Goal: Task Accomplishment & Management: Use online tool/utility

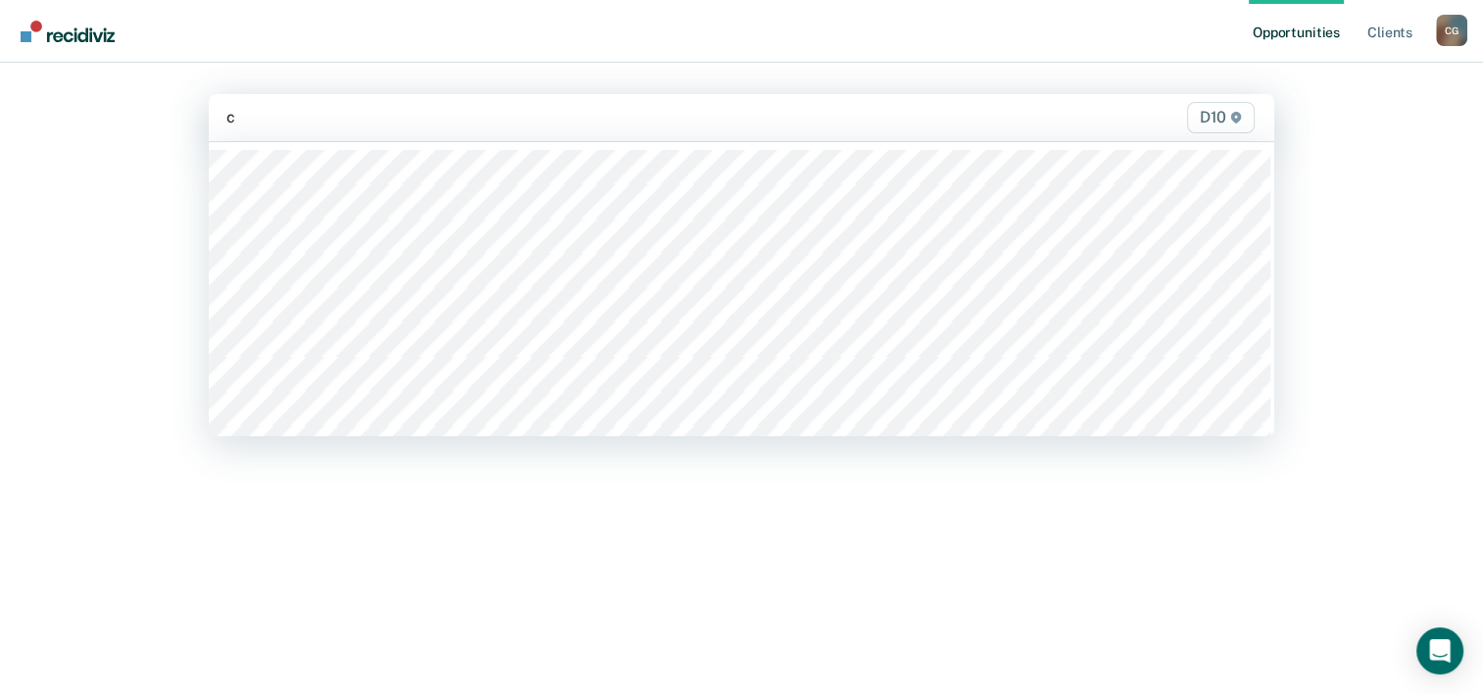
type input "co"
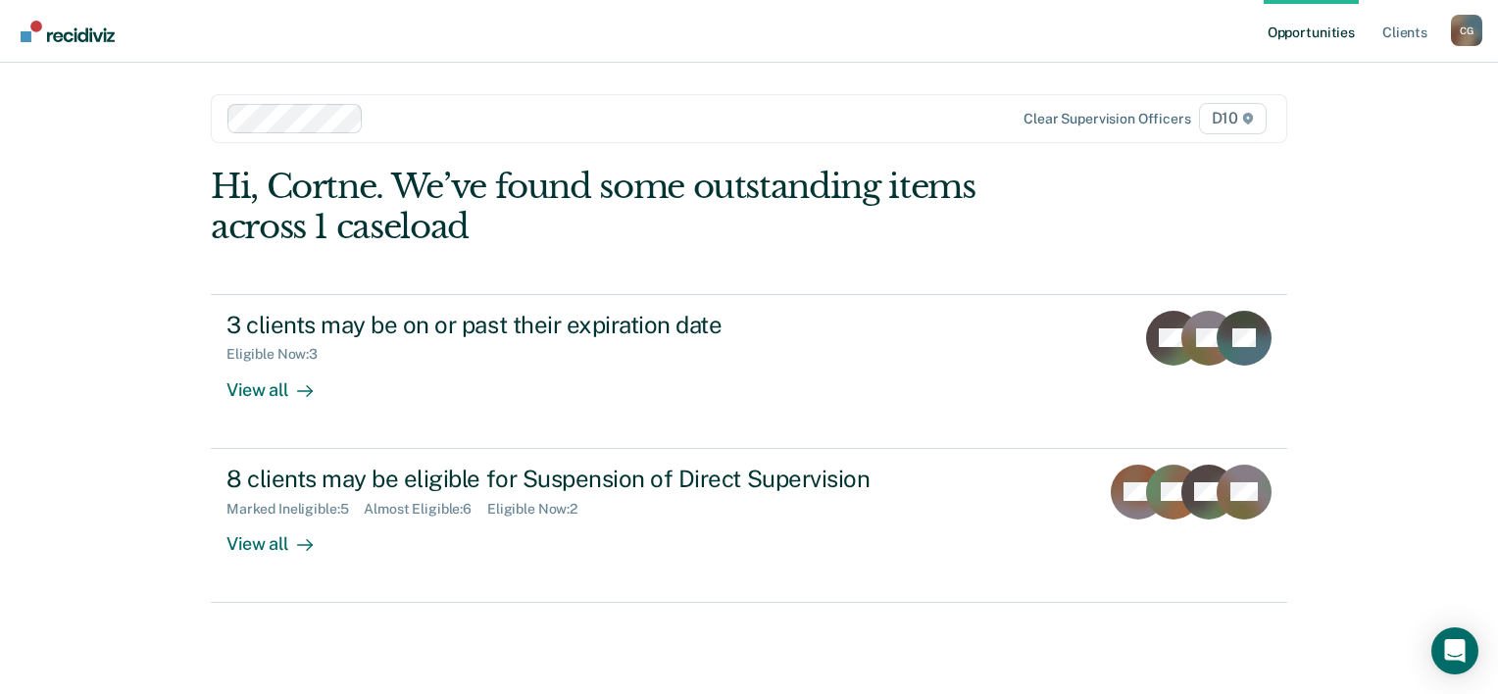
click at [91, 397] on div "Opportunities Client s [PERSON_NAME] C G Profile How it works Log Out Clear sup…" at bounding box center [749, 347] width 1498 height 694
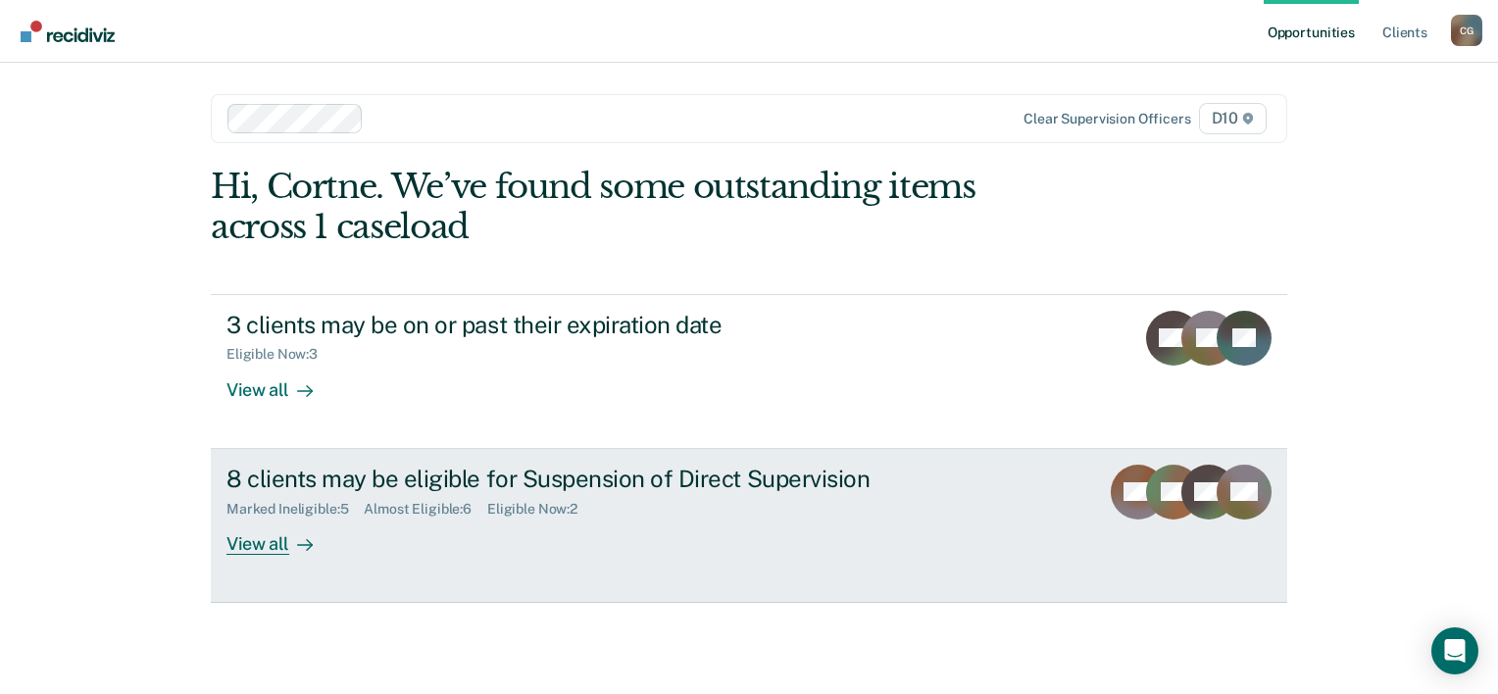
click at [667, 507] on div "Marked Ineligible : 5 Almost Eligible : 6 Eligible Now : 2" at bounding box center [570, 505] width 688 height 25
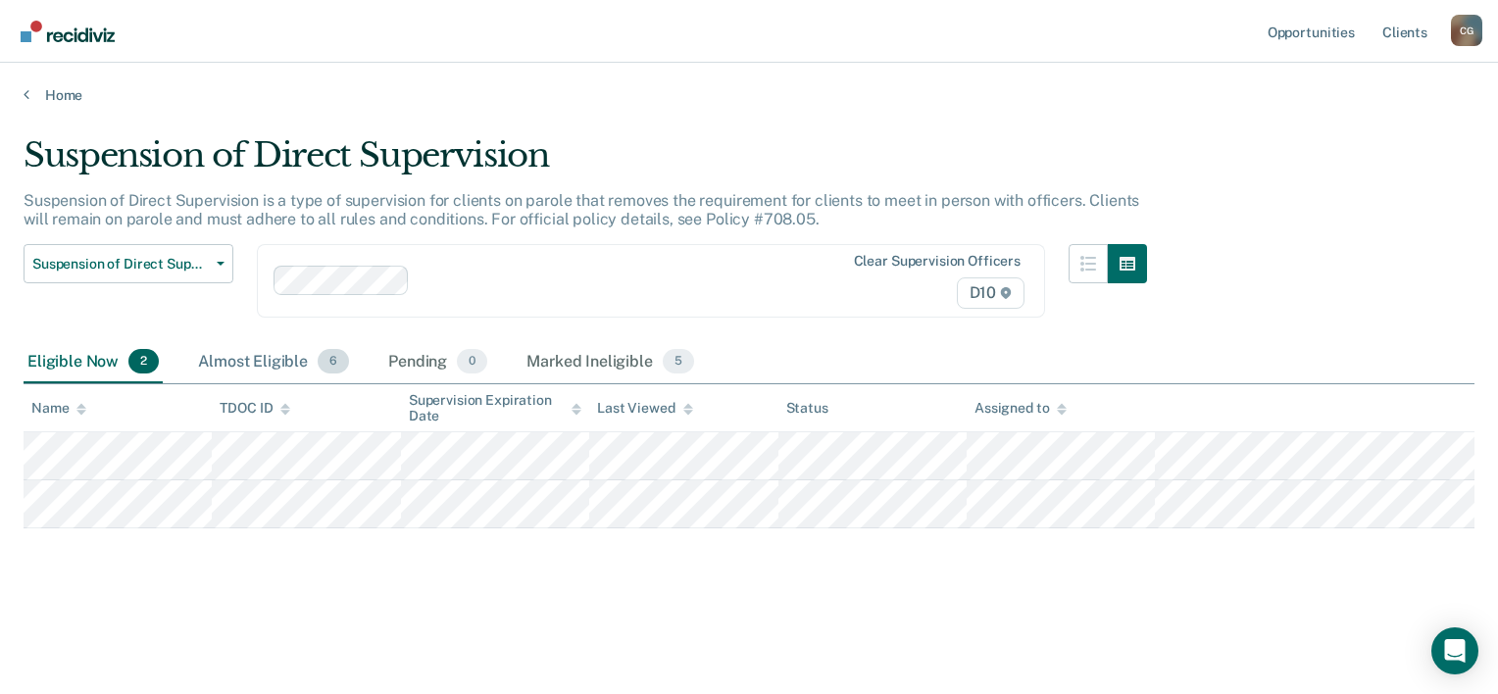
click at [291, 365] on div "Almost Eligible 6" at bounding box center [273, 362] width 159 height 43
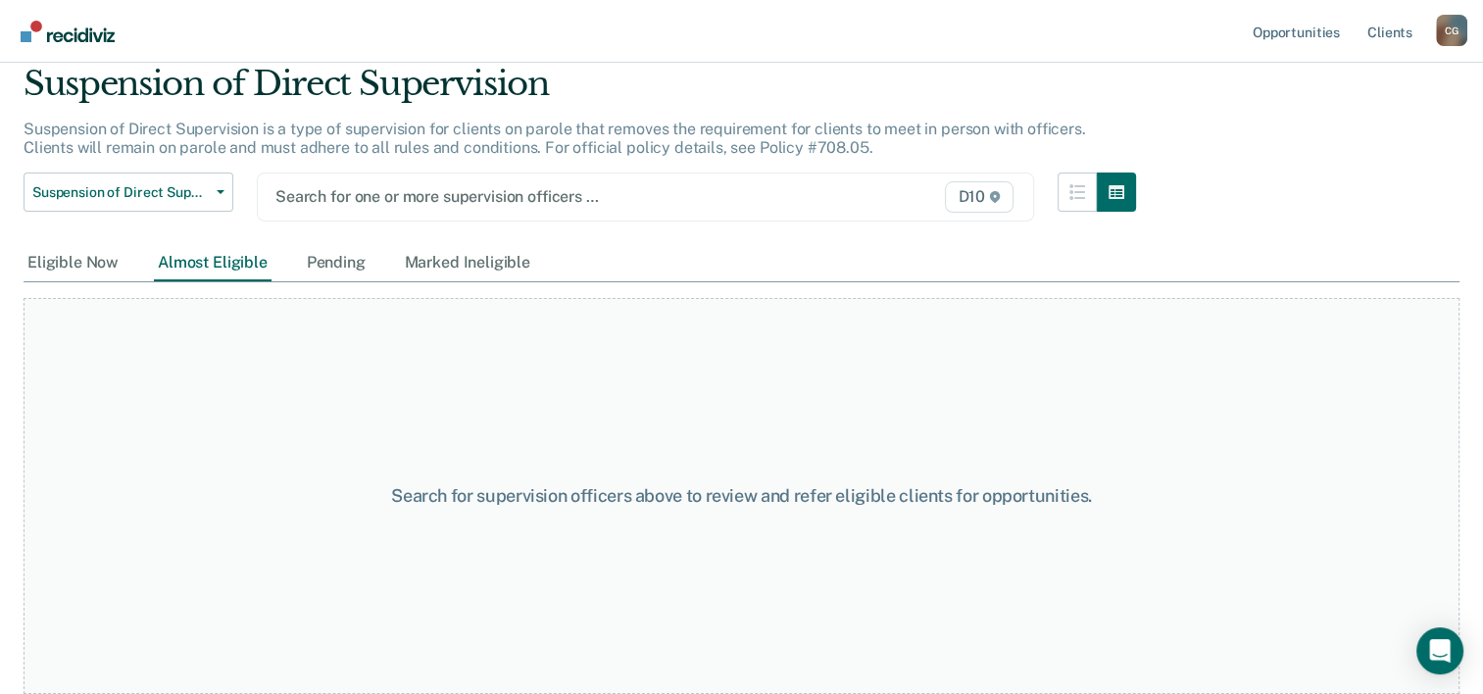
scroll to position [70, 0]
click at [640, 200] on div at bounding box center [533, 198] width 517 height 23
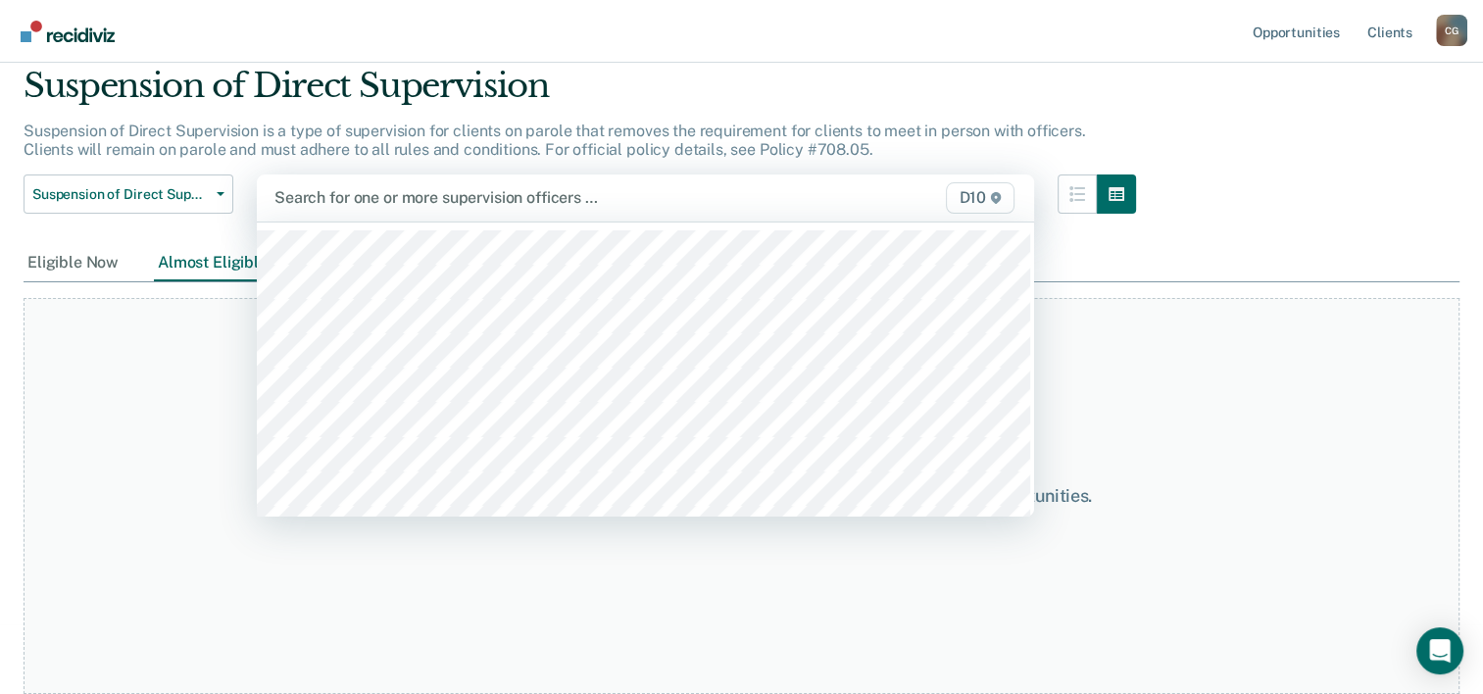
scroll to position [68, 0]
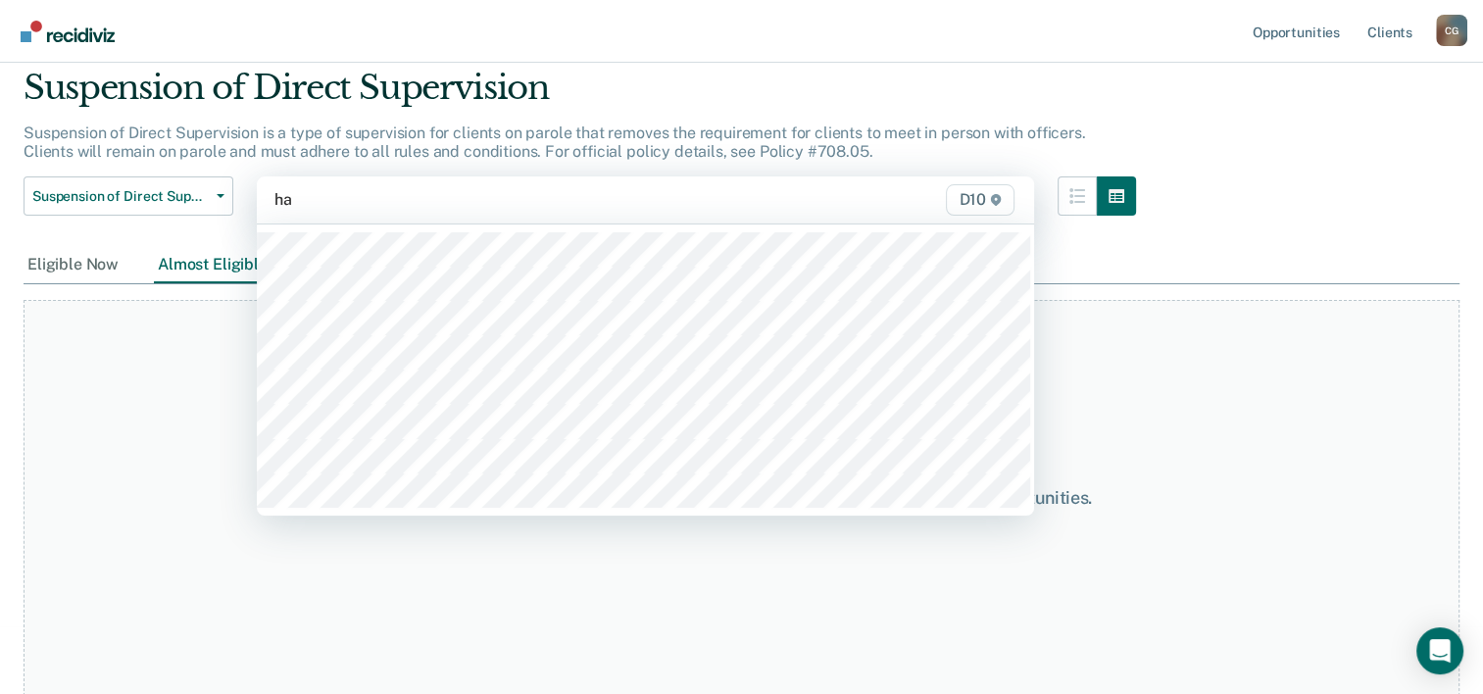
type input "hal"
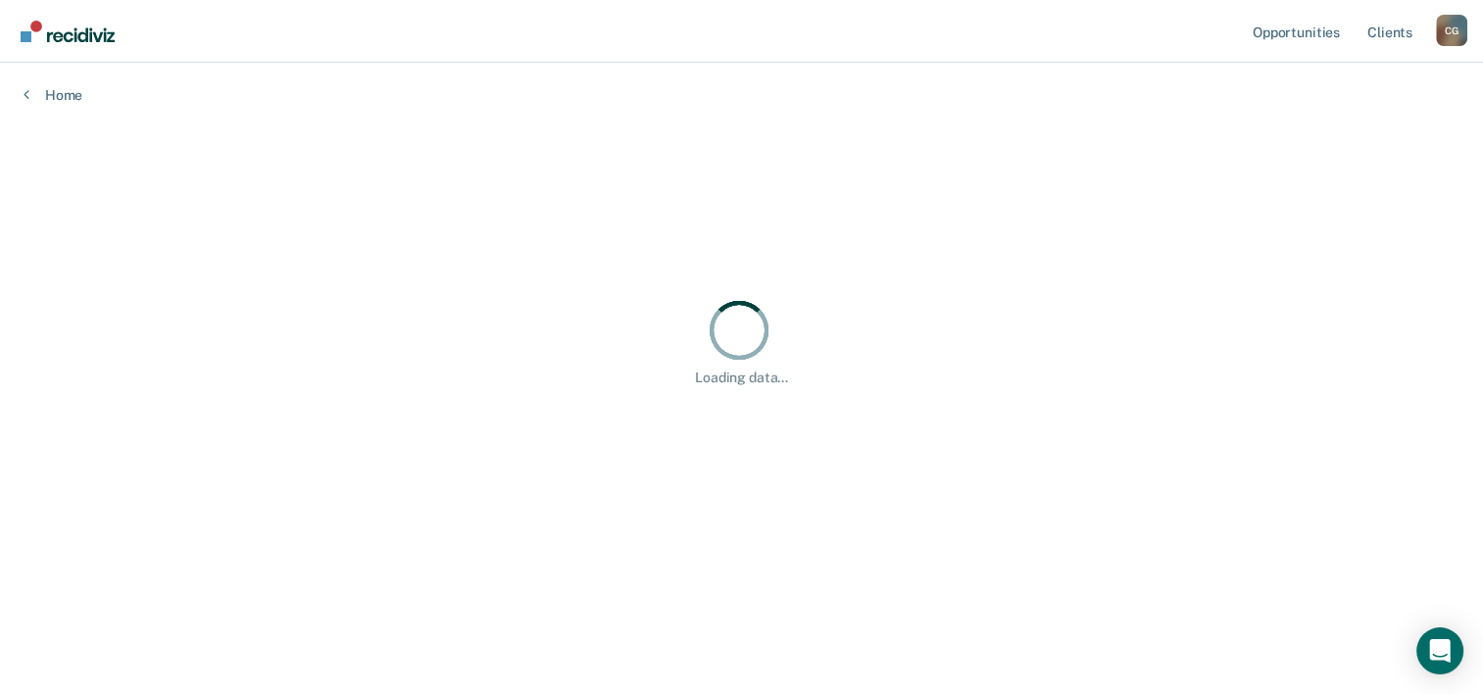
scroll to position [0, 0]
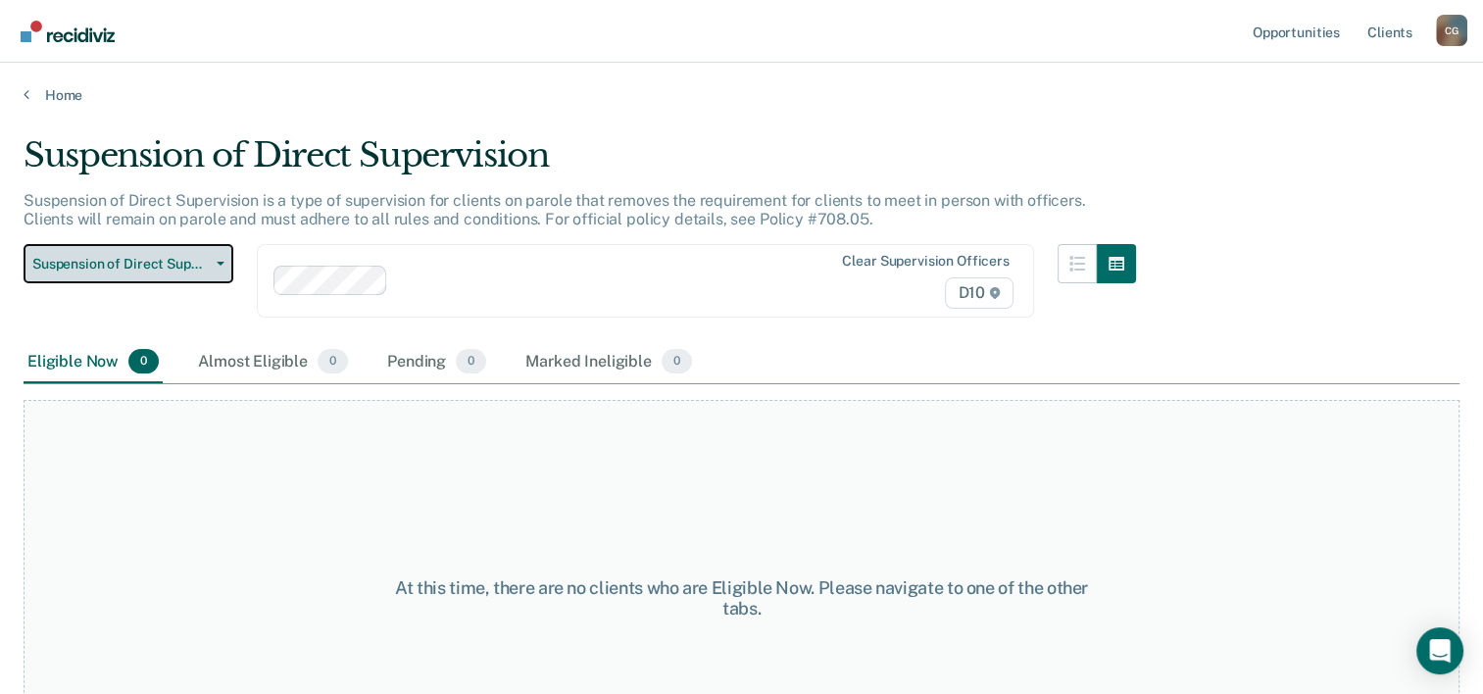
click at [212, 271] on button "Suspension of Direct Supervision" at bounding box center [129, 263] width 210 height 39
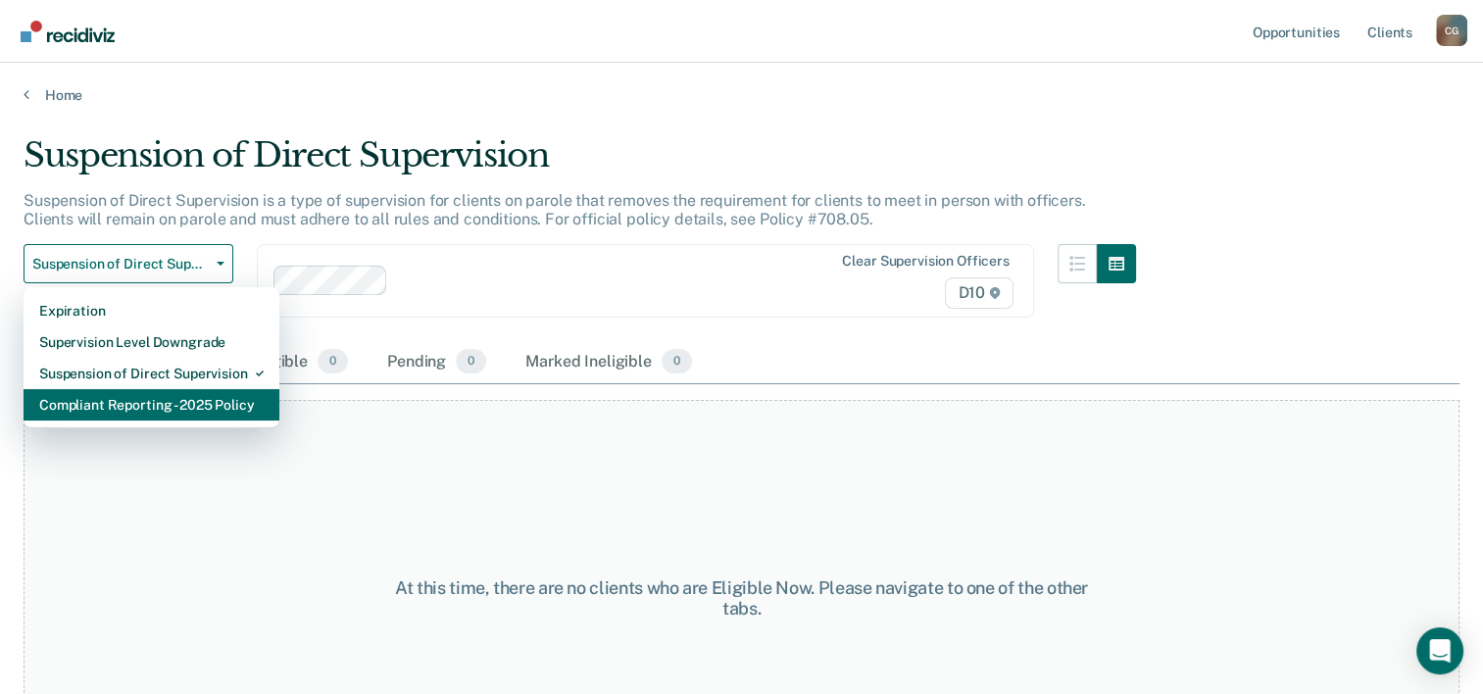
click at [192, 400] on div "Compliant Reporting - 2025 Policy" at bounding box center [151, 404] width 225 height 31
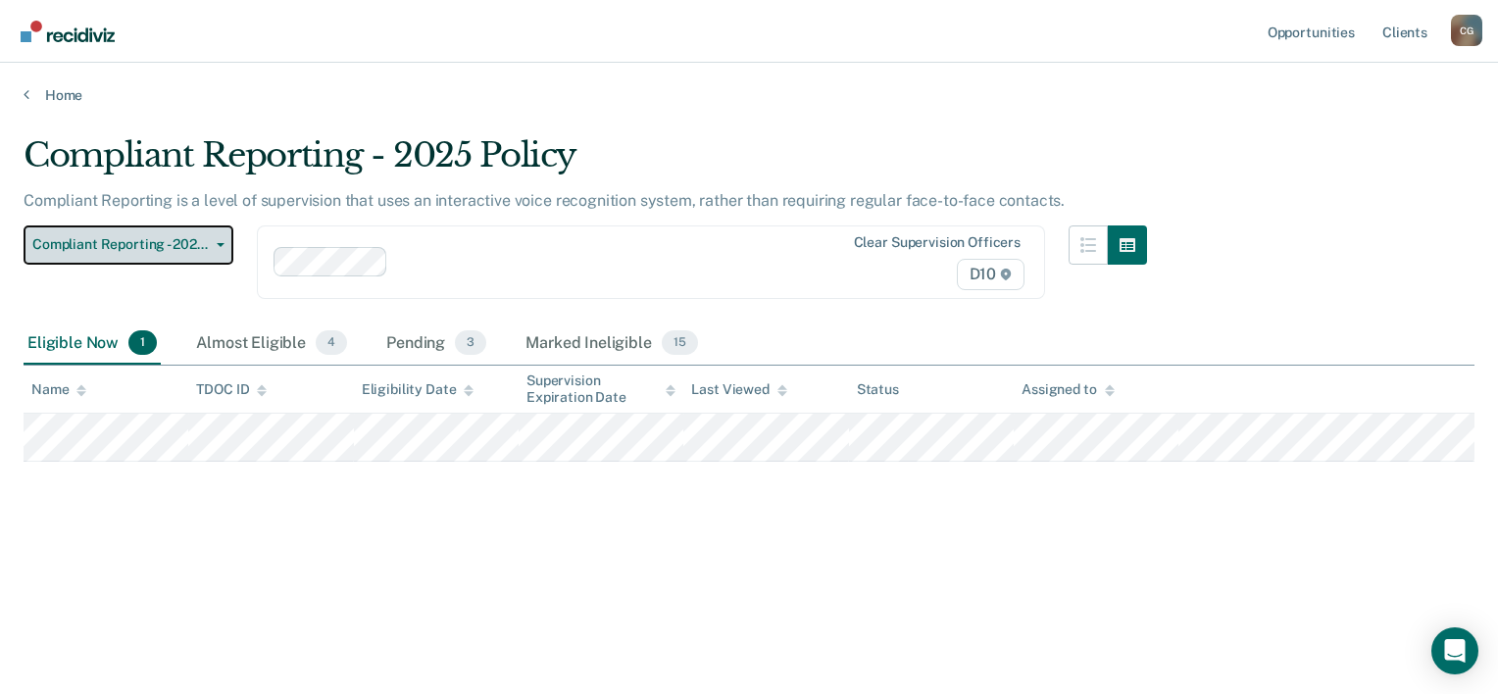
click at [101, 241] on span "Compliant Reporting - 2025 Policy" at bounding box center [120, 244] width 176 height 17
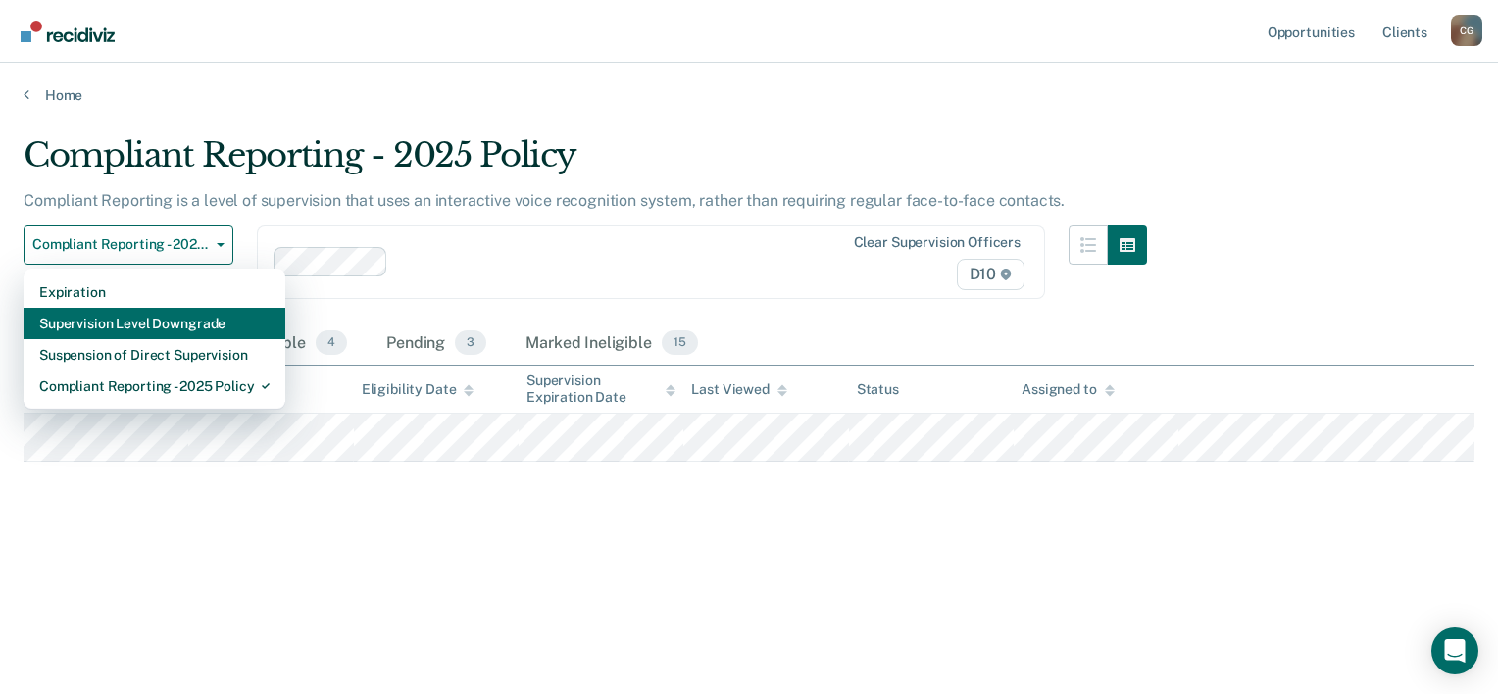
click at [180, 328] on div "Supervision Level Downgrade" at bounding box center [154, 323] width 230 height 31
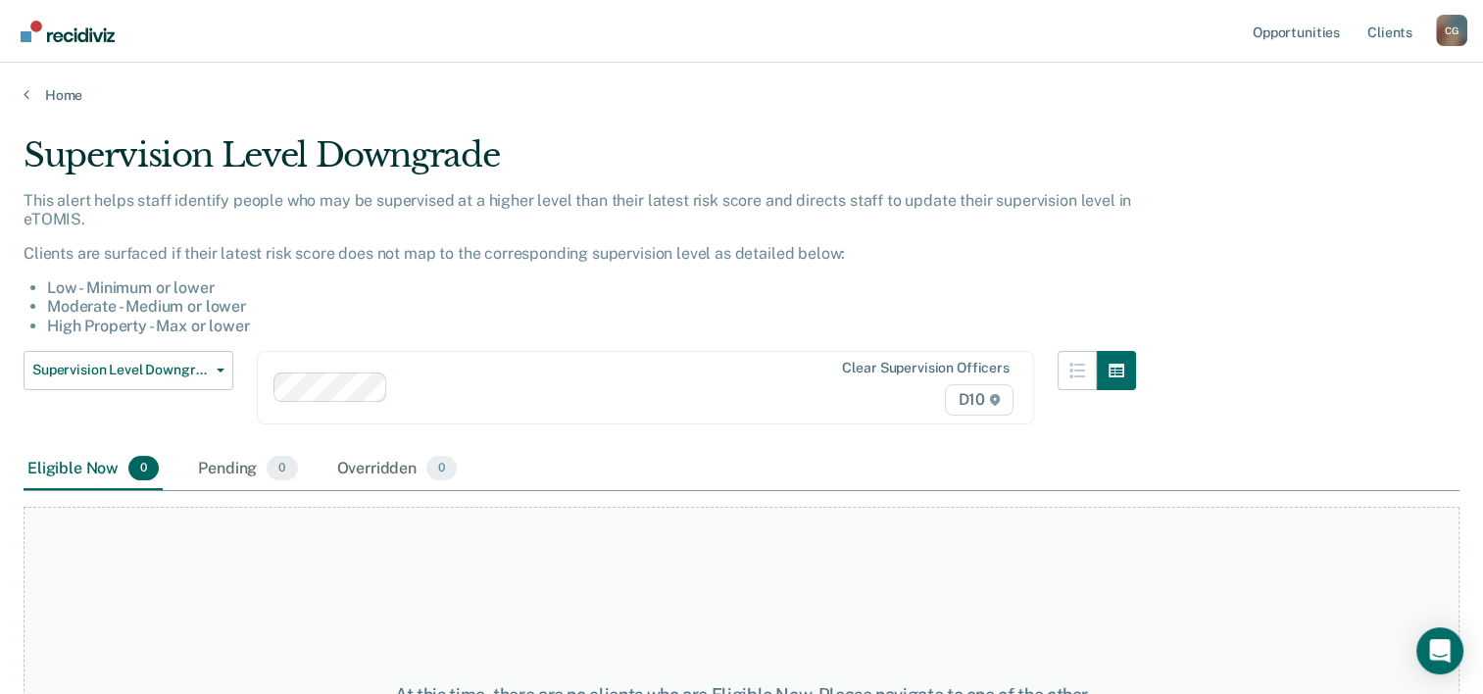
click at [413, 389] on div at bounding box center [594, 387] width 396 height 23
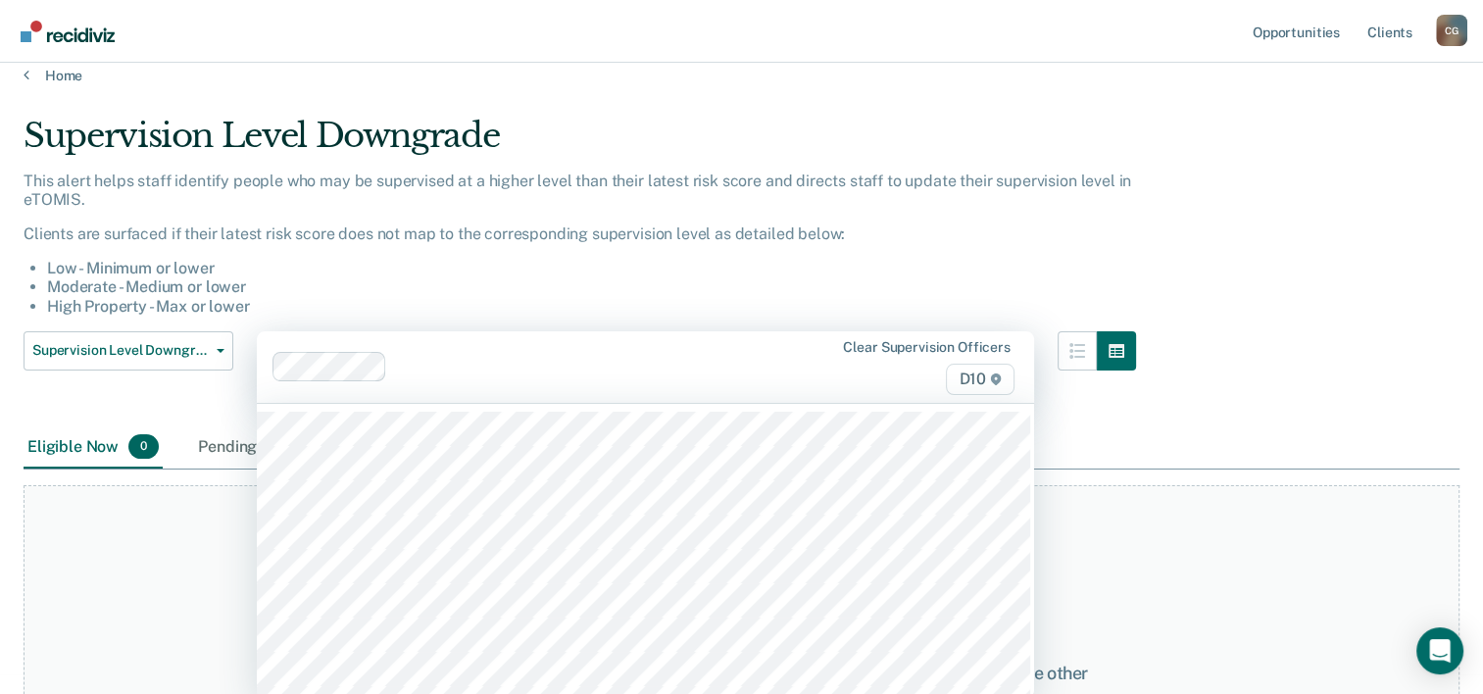
scroll to position [24, 0]
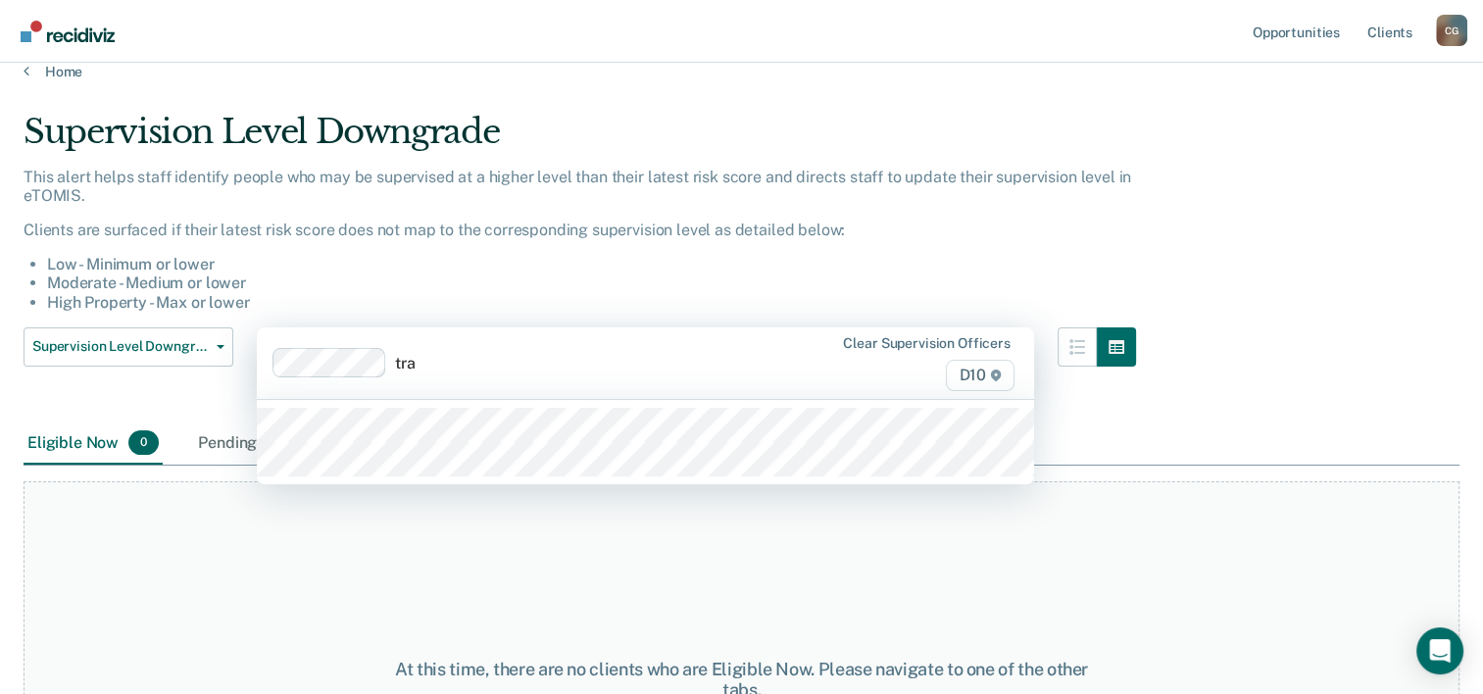
type input "trav"
type input "[PERSON_NAME]"
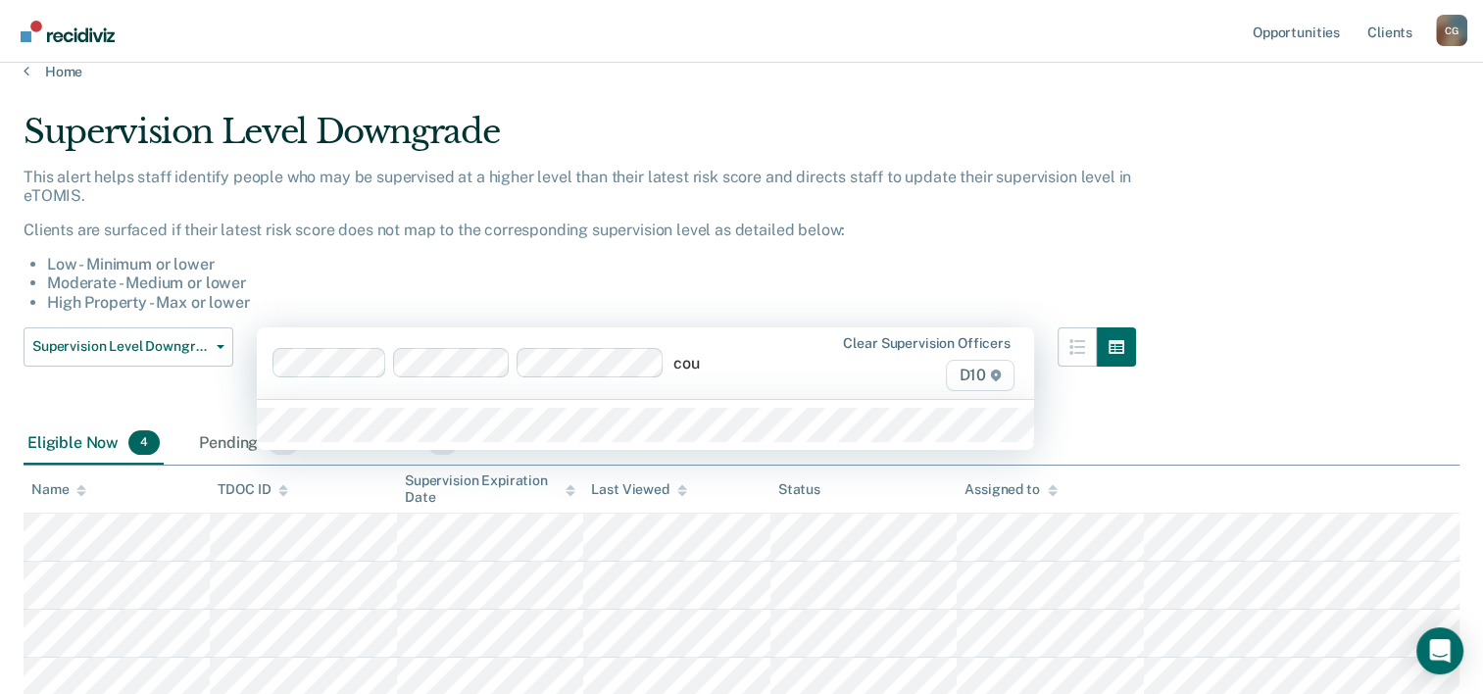
type input "cour"
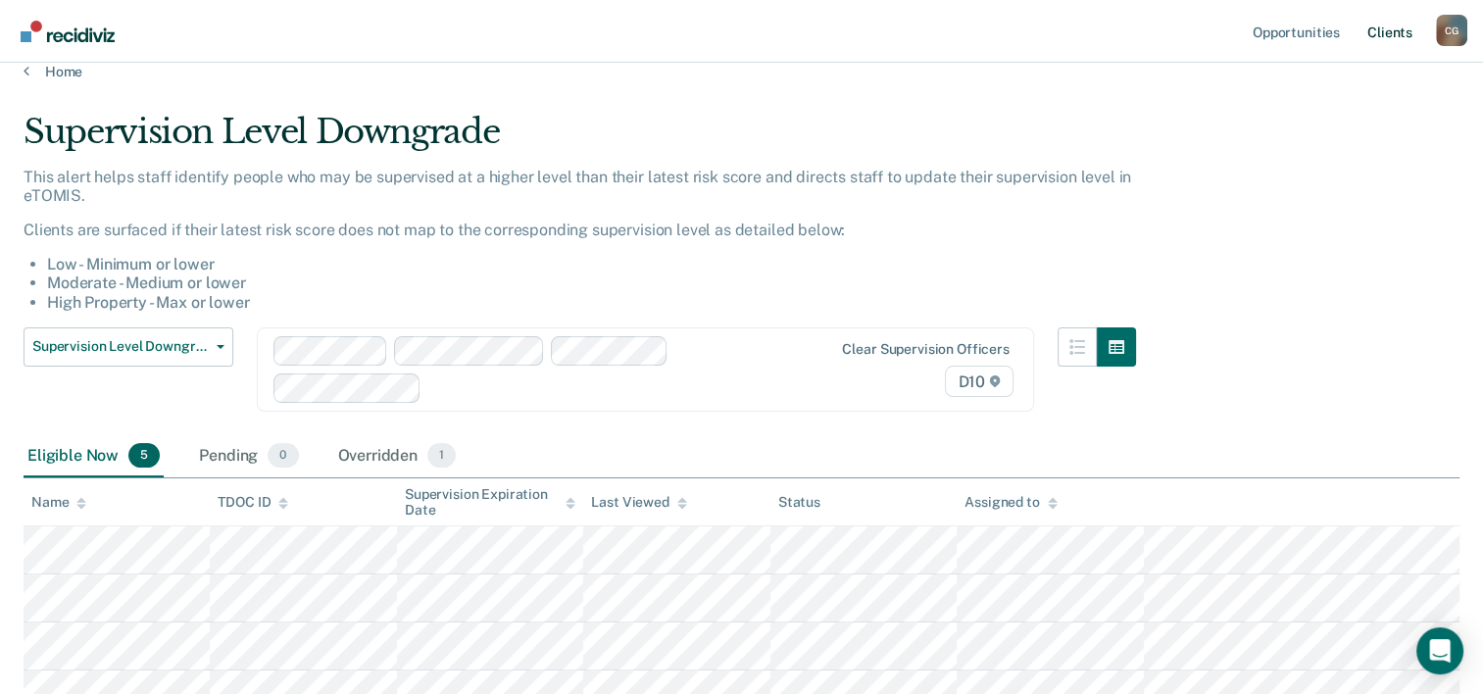
click at [1389, 34] on link "Client s" at bounding box center [1390, 31] width 53 height 63
